Goal: Book appointment/travel/reservation

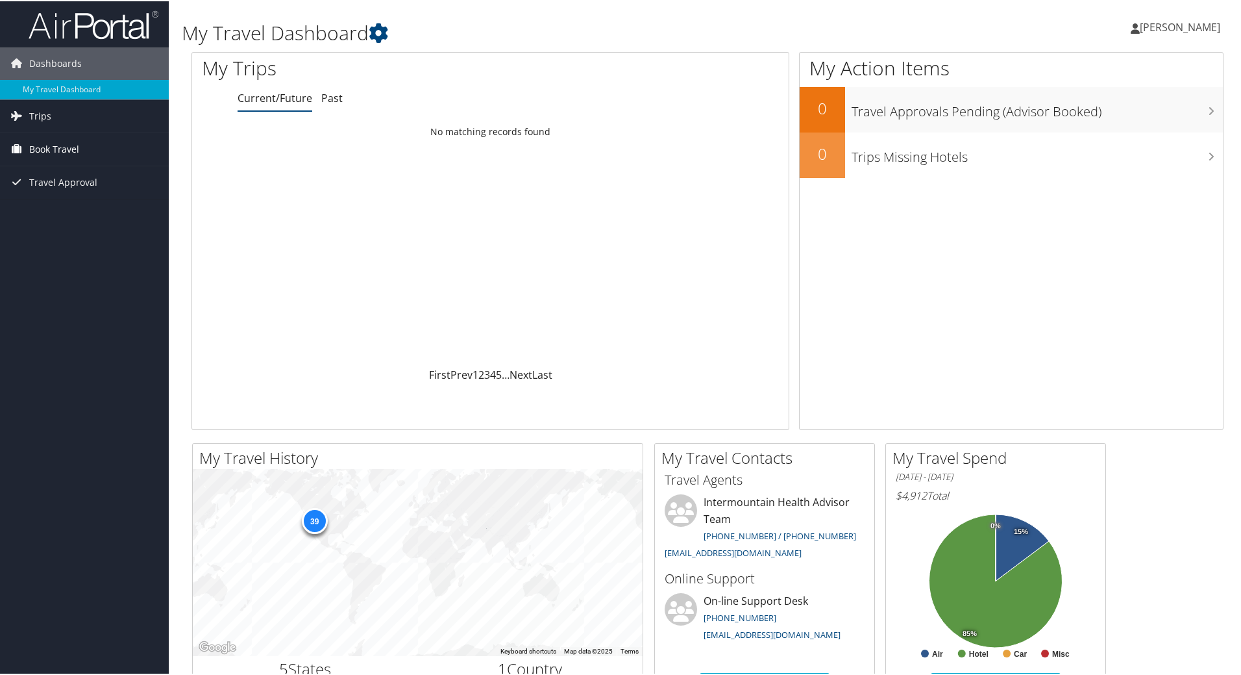
click at [47, 151] on span "Book Travel" at bounding box center [54, 148] width 50 height 32
click at [58, 212] on link "Book/Manage Online Trips" at bounding box center [84, 212] width 169 height 19
